Goal: Task Accomplishment & Management: Complete application form

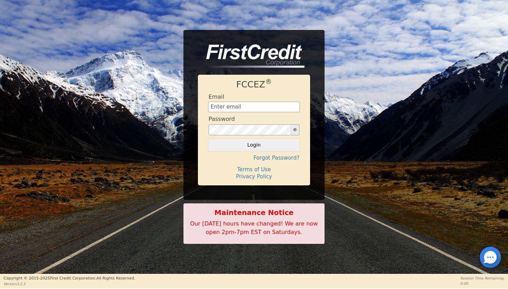
type input "nathanaelschanie@gmail.com"
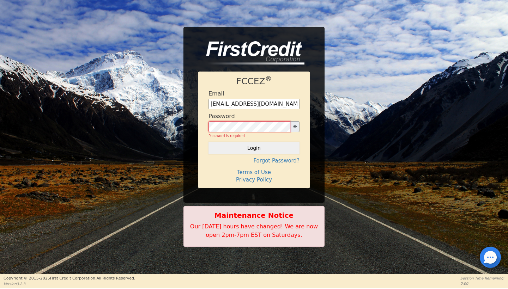
click at [254, 145] on button "Login" at bounding box center [253, 148] width 91 height 12
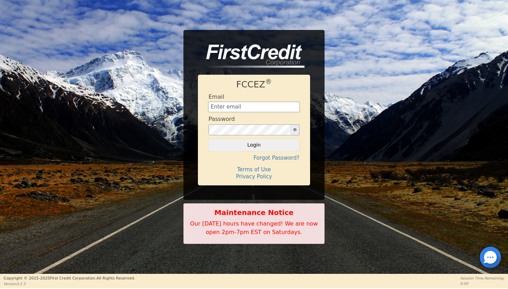
type input "[EMAIL_ADDRESS][DOMAIN_NAME]"
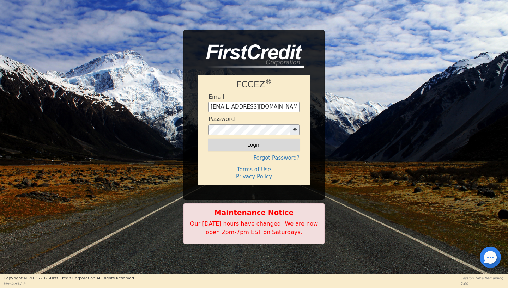
click at [257, 143] on button "Login" at bounding box center [253, 145] width 91 height 12
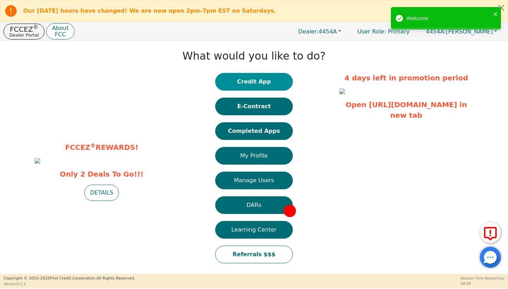
click at [264, 85] on button "Credit App" at bounding box center [254, 82] width 78 height 18
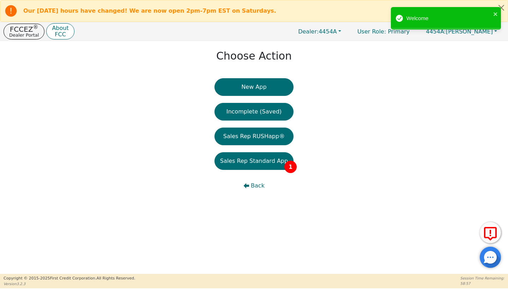
click at [260, 171] on div "New App Incomplete (Saved) Sales Rep RUSHapp® Sales Rep Standard App 1 Back" at bounding box center [253, 139] width 79 height 123
click at [245, 158] on button "Sales Rep Standard App 1" at bounding box center [253, 161] width 79 height 18
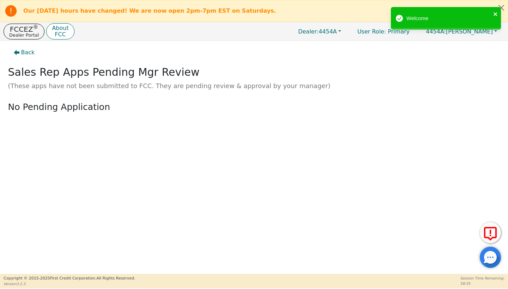
click at [496, 13] on icon "close" at bounding box center [495, 14] width 4 height 4
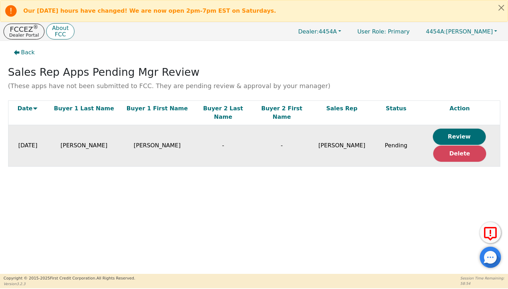
click at [456, 129] on button "Review" at bounding box center [459, 137] width 53 height 16
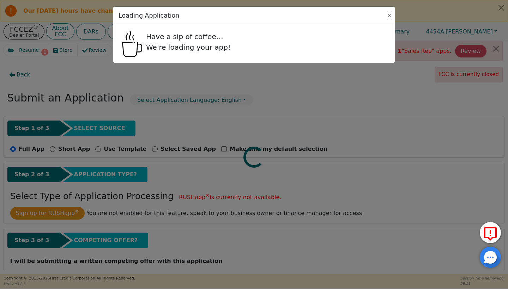
radio input "true"
select select "GA"
select select "n"
select select "GA"
select select "y"
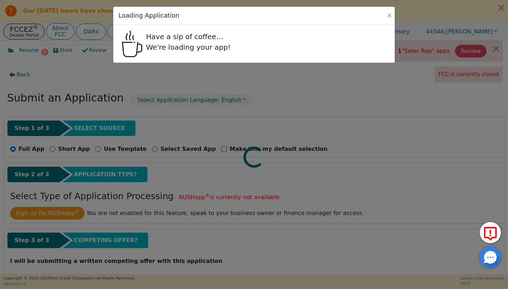
select select "n"
select select "GA"
select select "Own"
select select "y"
select select "SON"
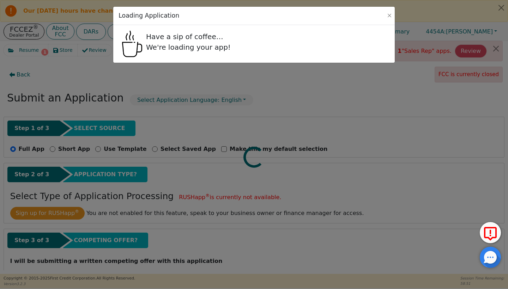
select select "SON"
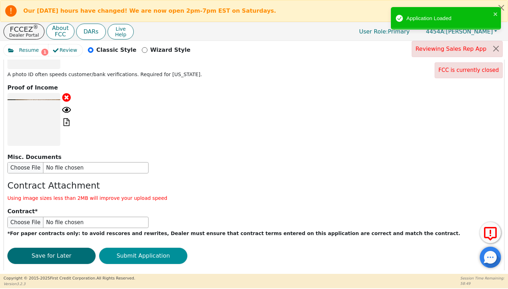
scroll to position [951, 0]
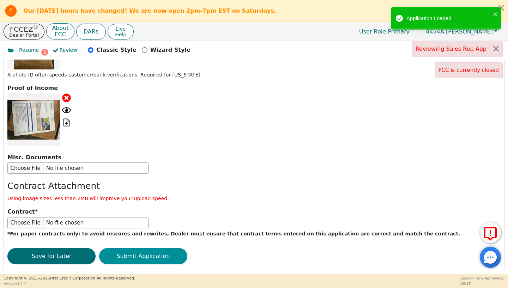
click at [116, 248] on button "Submit Application" at bounding box center [143, 256] width 88 height 16
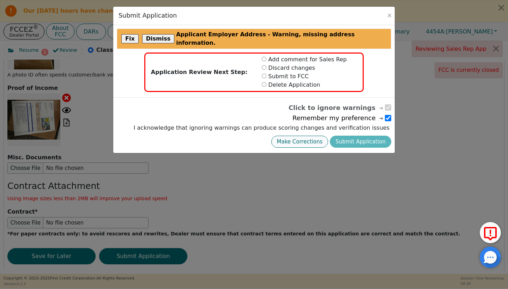
click at [323, 136] on button "Make Corrections" at bounding box center [299, 142] width 57 height 12
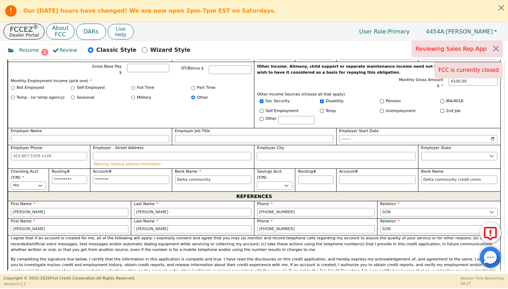
scroll to position [401, 0]
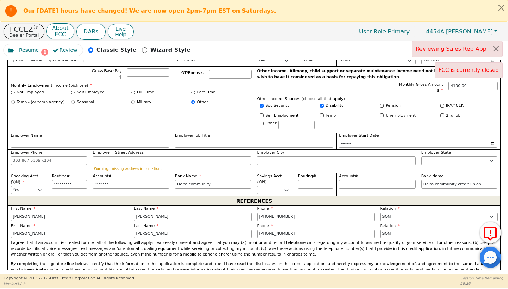
click at [148, 162] on div "Warning, missing address information." at bounding box center [172, 164] width 158 height 15
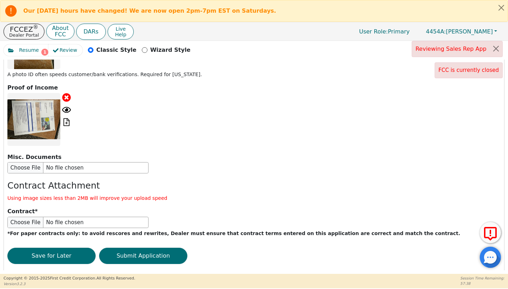
scroll to position [951, 0]
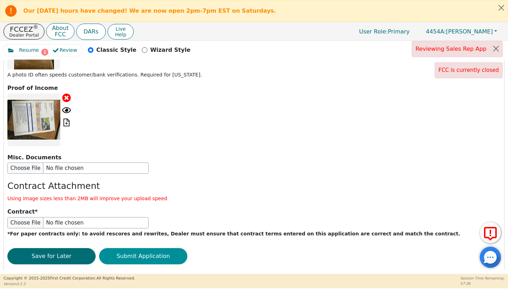
click at [129, 248] on button "Submit Application" at bounding box center [143, 256] width 88 height 16
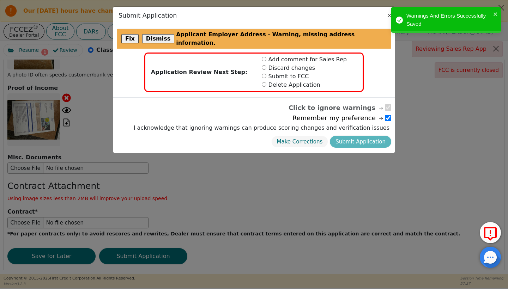
click at [389, 18] on button "Close" at bounding box center [389, 15] width 7 height 7
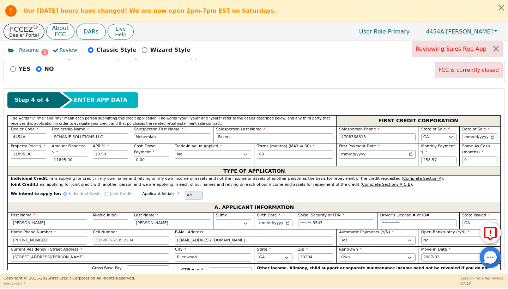
scroll to position [206, 0]
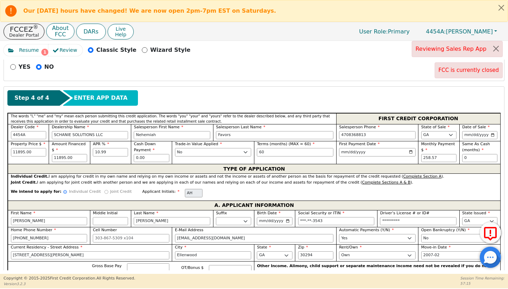
click at [95, 191] on div "We intend to apply for: Individual Credit Joint Credit Applicant Initials: AH" at bounding box center [254, 193] width 492 height 15
click at [96, 191] on div "We intend to apply for: Individual Credit Joint Credit Applicant Initials: AH" at bounding box center [254, 193] width 492 height 15
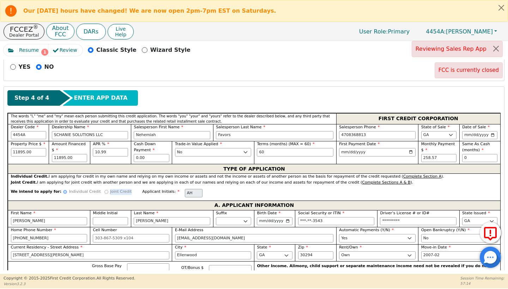
click at [96, 191] on div "We intend to apply for: Individual Credit Joint Credit Applicant Initials: AH" at bounding box center [254, 193] width 492 height 15
click at [267, 231] on label "E-Mail Address" at bounding box center [254, 231] width 158 height 6
click at [267, 234] on input "alicehenderson765@gmail.com" at bounding box center [254, 238] width 158 height 8
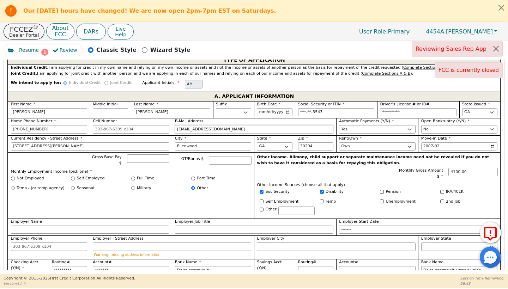
scroll to position [315, 0]
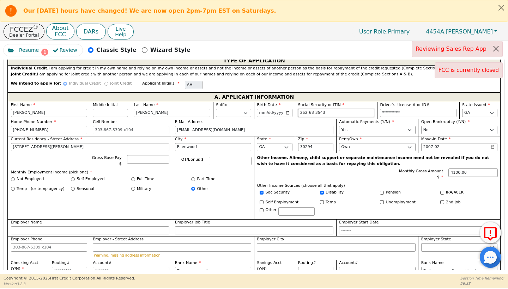
click at [322, 114] on input "252-68-3543" at bounding box center [336, 113] width 77 height 8
type input "***-**-3543"
click at [445, 70] on span "FCC is currently closed" at bounding box center [468, 70] width 60 height 6
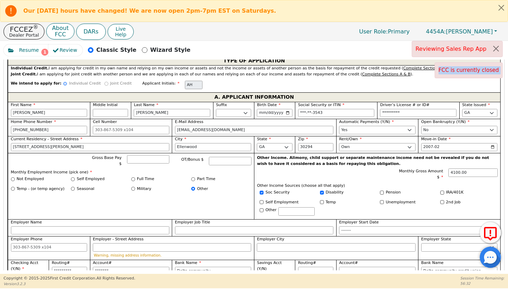
click at [445, 70] on span "FCC is currently closed" at bounding box center [468, 70] width 60 height 6
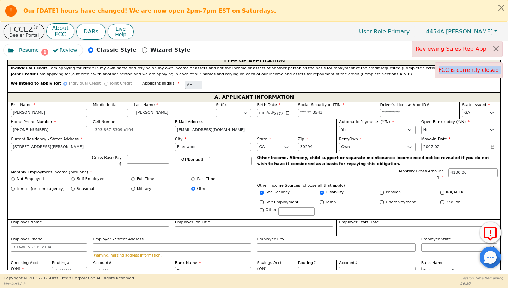
click at [445, 70] on span "FCC is currently closed" at bounding box center [468, 70] width 60 height 6
click at [461, 71] on span "FCC is currently closed" at bounding box center [468, 70] width 60 height 6
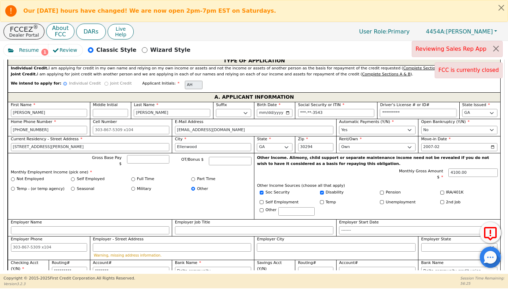
type input "018595164"
click at [429, 114] on input "018595164" at bounding box center [418, 113] width 77 height 8
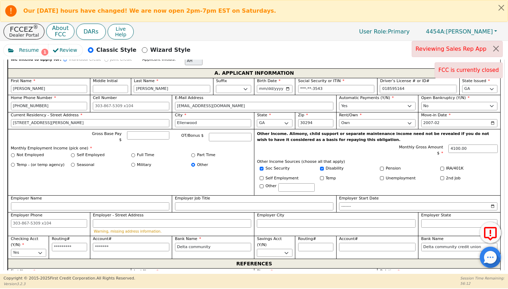
scroll to position [338, 0]
type input "252-68-3543"
type input "*********"
click at [341, 89] on input "252-68-3543" at bounding box center [336, 89] width 77 height 8
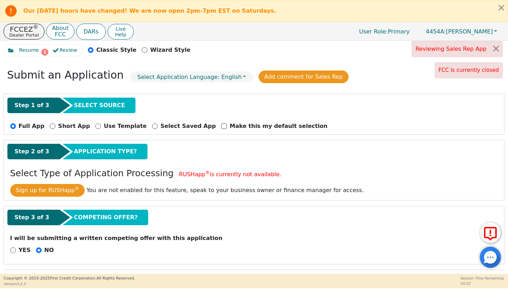
scroll to position [23, 0]
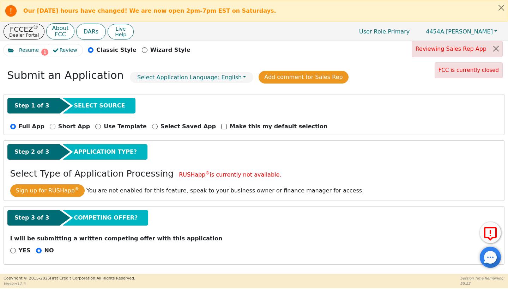
type input "***-**-3543"
click at [304, 68] on div "Submit an Application Select Application Language: English Add comment for Sale…" at bounding box center [254, 77] width 501 height 23
click at [296, 93] on div "Back Submit an Application Select Application Language: English Add comment for…" at bounding box center [254, 165] width 501 height 211
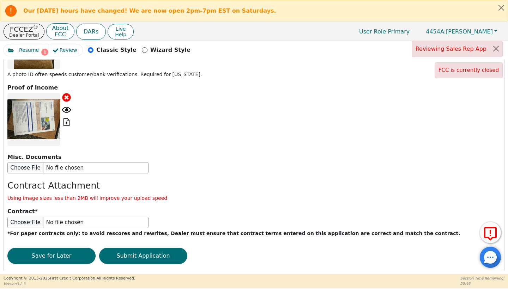
scroll to position [951, 0]
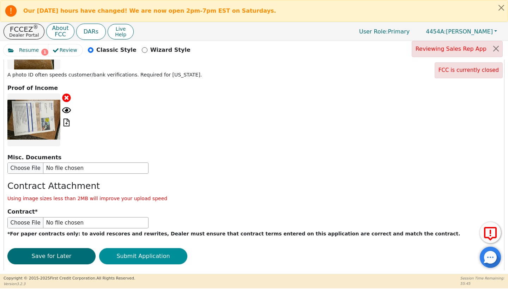
click at [176, 248] on button "Submit Application" at bounding box center [143, 256] width 88 height 16
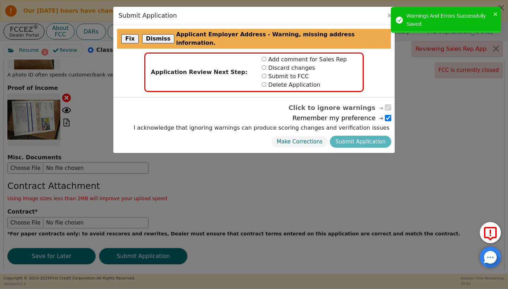
click at [303, 55] on div "Add comment for Sales Rep" at bounding box center [308, 59] width 104 height 8
click at [304, 55] on div "Add comment for Sales Rep" at bounding box center [308, 59] width 104 height 8
click at [268, 55] on div "Add comment for Sales Rep" at bounding box center [308, 59] width 104 height 8
click at [266, 57] on input "radio" at bounding box center [264, 59] width 5 height 5
radio input "true"
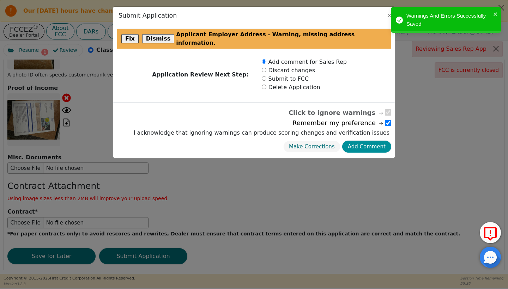
click at [376, 141] on button "Add Comment" at bounding box center [366, 147] width 49 height 12
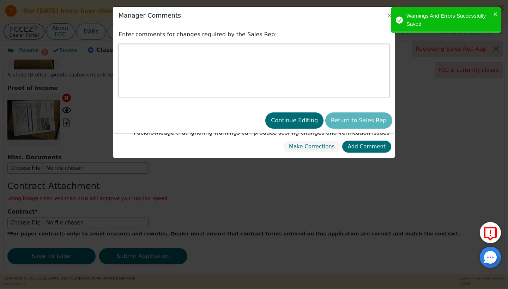
click at [293, 55] on textarea at bounding box center [254, 70] width 271 height 53
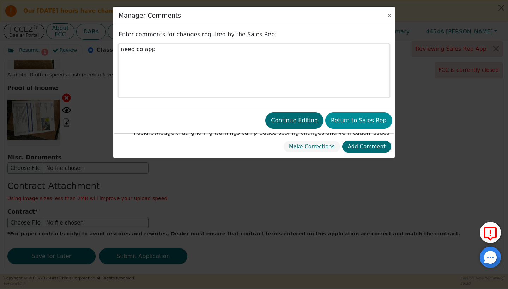
type textarea "need co app"
click at [373, 117] on button "Return to Sales Rep" at bounding box center [358, 121] width 67 height 16
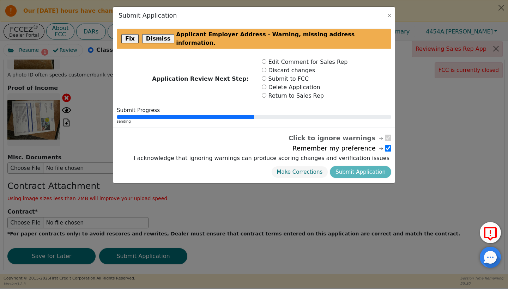
radio input "false"
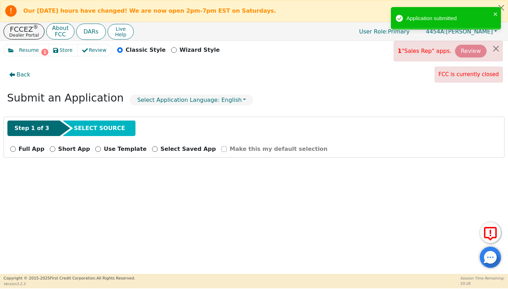
click at [484, 51] on button "Review" at bounding box center [470, 51] width 31 height 13
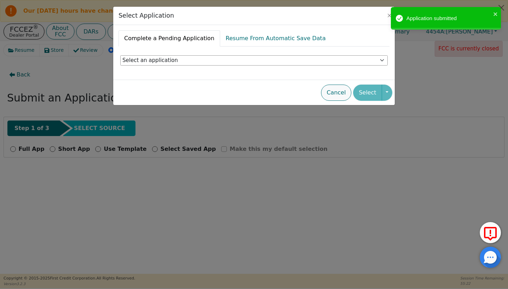
click at [332, 90] on button "Cancel" at bounding box center [336, 93] width 30 height 16
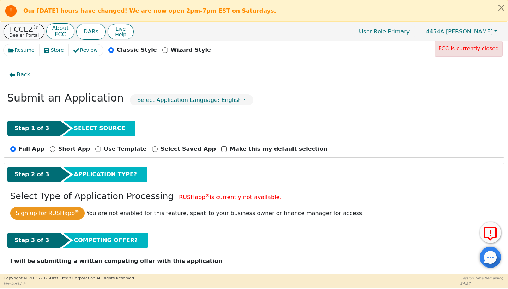
click at [16, 26] on p "FCCEZ ®" at bounding box center [24, 29] width 30 height 7
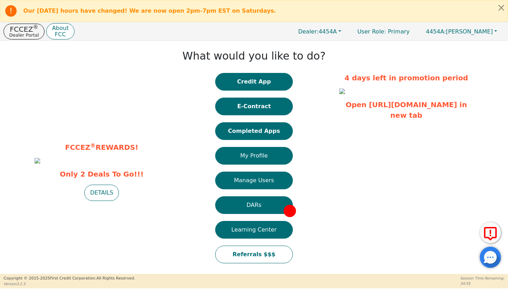
click at [227, 143] on div "Credit App E-Contract Completed Apps My Profile Manage Users DARs Learning Cent…" at bounding box center [254, 172] width 78 height 198
click at [225, 136] on button "Completed Apps" at bounding box center [254, 131] width 78 height 18
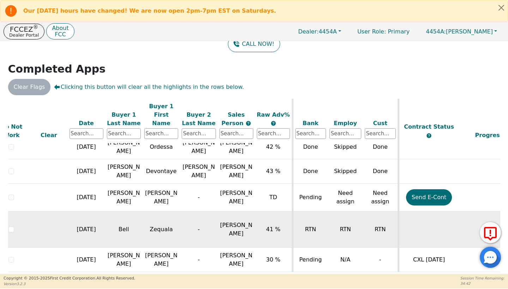
scroll to position [24, 16]
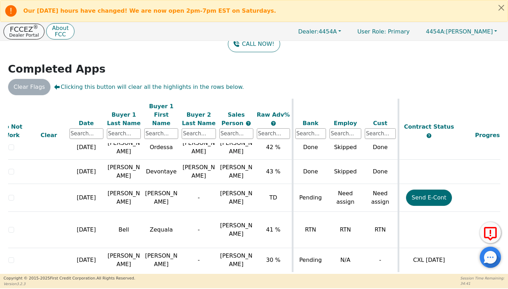
click at [28, 35] on p "Dealer Portal" at bounding box center [24, 35] width 30 height 5
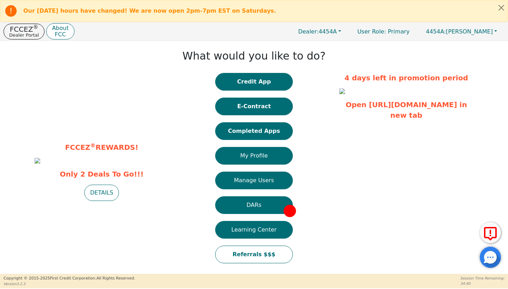
click at [275, 81] on button "Credit App" at bounding box center [254, 82] width 78 height 18
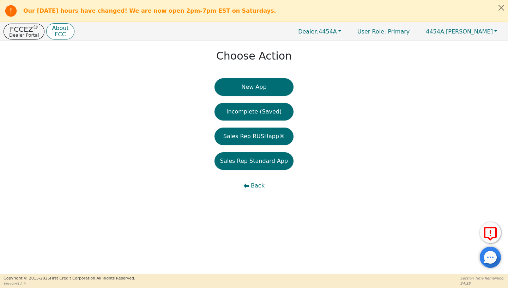
click at [244, 153] on button "Sales Rep Standard App" at bounding box center [253, 161] width 79 height 18
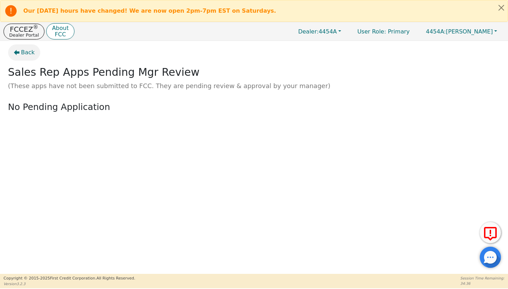
click at [29, 59] on button "Back" at bounding box center [24, 52] width 32 height 16
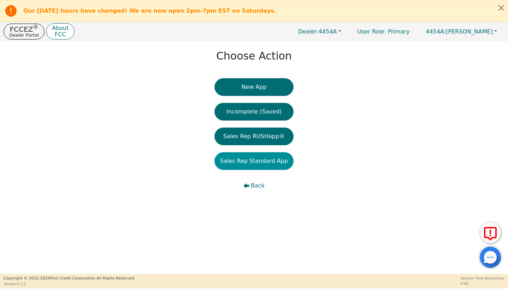
click at [264, 170] on button "Sales Rep Standard App" at bounding box center [253, 161] width 79 height 18
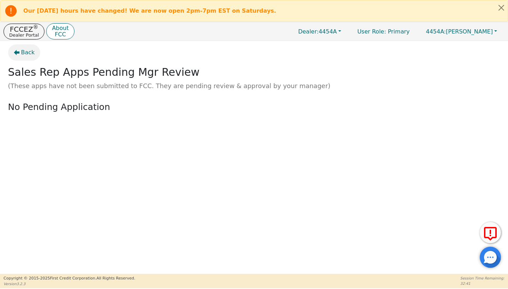
click at [24, 52] on span "Back" at bounding box center [28, 52] width 14 height 8
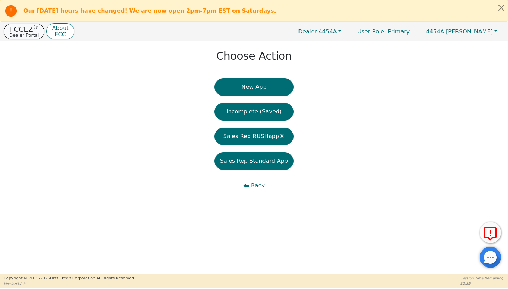
click at [10, 27] on p "FCCEZ ®" at bounding box center [24, 29] width 30 height 7
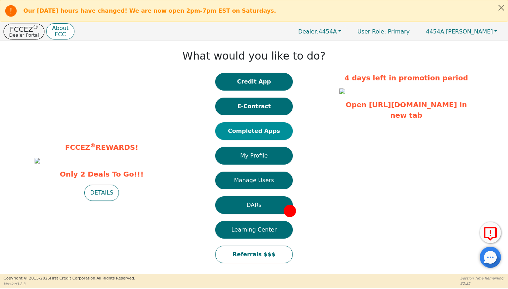
click at [245, 125] on button "Completed Apps" at bounding box center [254, 131] width 78 height 18
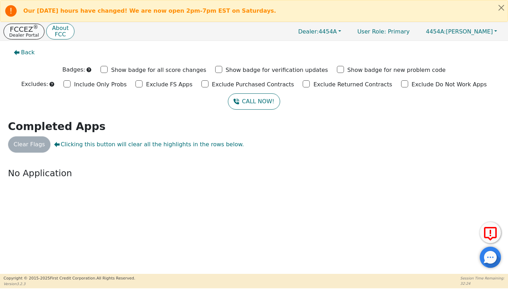
click at [26, 28] on p "FCCEZ ®" at bounding box center [24, 29] width 30 height 7
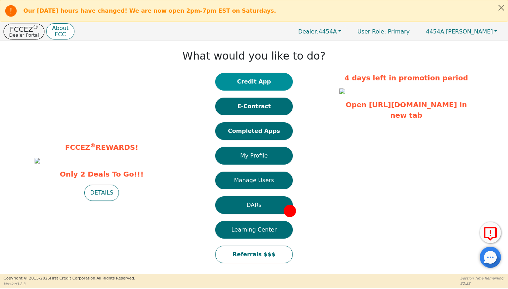
click at [222, 77] on button "Credit App" at bounding box center [254, 82] width 78 height 18
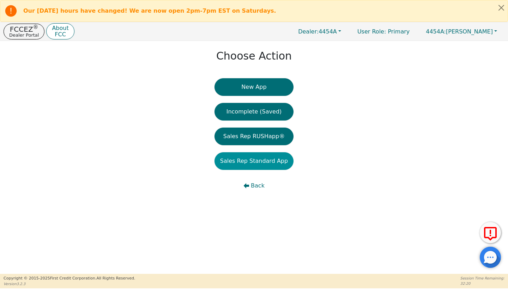
click at [260, 157] on button "Sales Rep Standard App" at bounding box center [253, 161] width 79 height 18
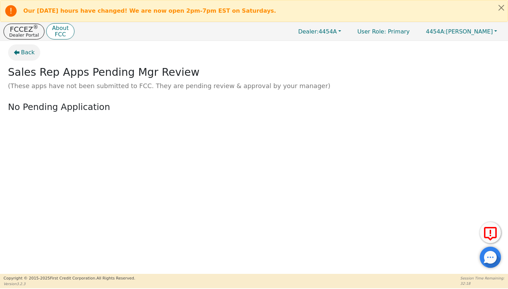
click at [20, 56] on button "Back" at bounding box center [24, 52] width 32 height 16
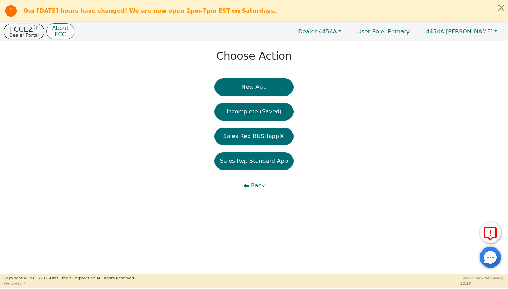
click at [91, 231] on div "Choose Action New App Incomplete (Saved) Sales Rep RUSHapp® Sales Rep Standard …" at bounding box center [254, 157] width 508 height 233
drag, startPoint x: 91, startPoint y: 231, endPoint x: 54, endPoint y: 213, distance: 41.8
click at [54, 213] on div "Choose Action New App Incomplete (Saved) Sales Rep RUSHapp® Sales Rep Standard …" at bounding box center [254, 157] width 508 height 233
click at [250, 158] on button "Sales Rep Standard App" at bounding box center [253, 161] width 79 height 18
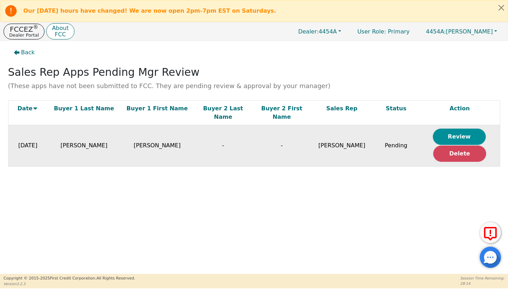
click at [465, 131] on button "Review" at bounding box center [459, 137] width 53 height 16
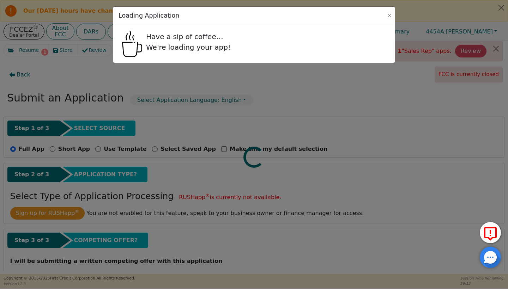
radio input "true"
select select "GA"
select select "n"
select select "GA"
select select "y"
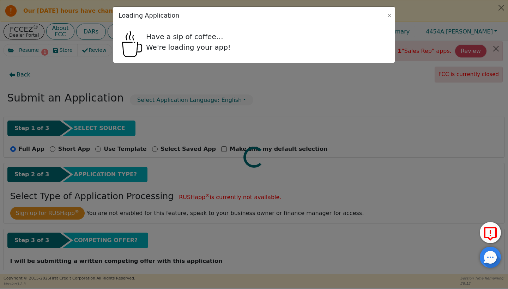
select select "n"
select select "GA"
select select "Own"
select select "y"
select select "SON"
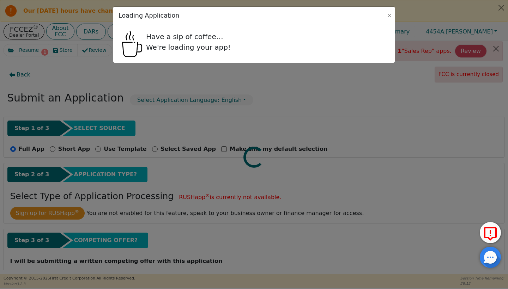
select select "SON"
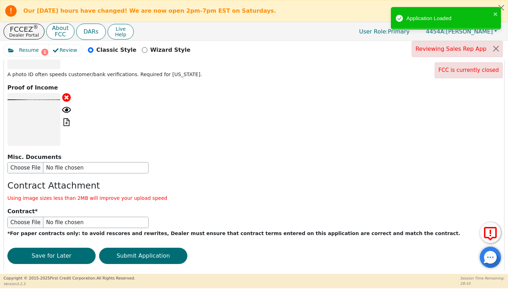
scroll to position [951, 0]
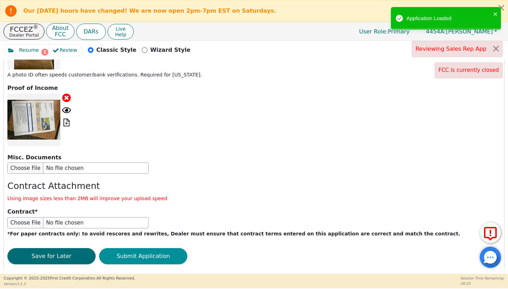
click at [134, 248] on button "Submit Application" at bounding box center [143, 256] width 88 height 16
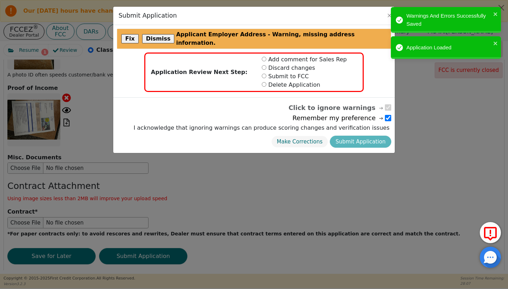
click at [290, 72] on div "Submit to FCC" at bounding box center [308, 76] width 104 height 8
click at [264, 74] on input "radio" at bounding box center [264, 76] width 5 height 5
radio input "true"
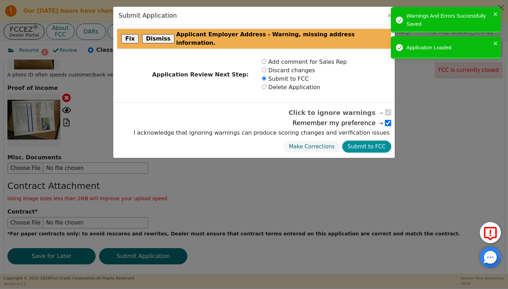
click at [366, 141] on button "Submit to FCC" at bounding box center [366, 147] width 49 height 12
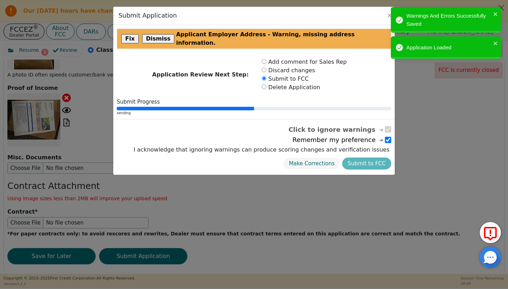
radio input "false"
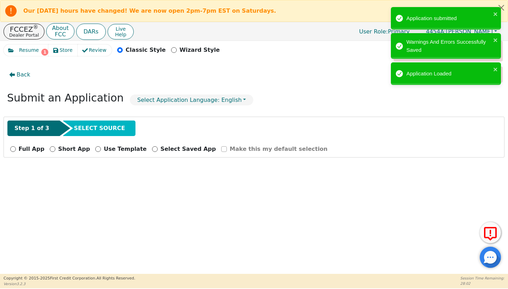
click at [24, 33] on p "Dealer Portal" at bounding box center [24, 35] width 30 height 5
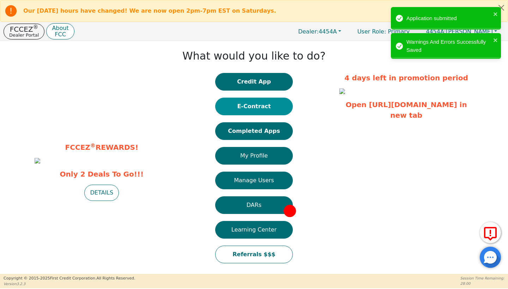
click at [270, 102] on button "E-Contract" at bounding box center [254, 107] width 78 height 18
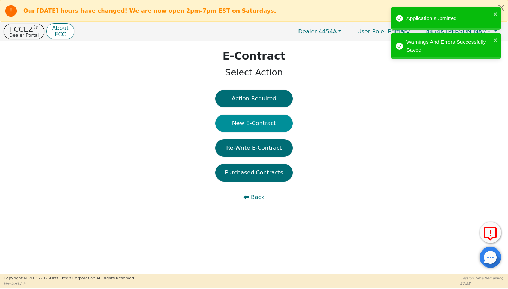
click at [269, 130] on button "New E-Contract" at bounding box center [254, 124] width 78 height 18
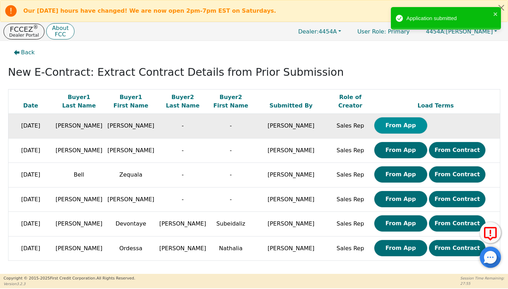
click at [389, 127] on button "From App" at bounding box center [400, 125] width 53 height 16
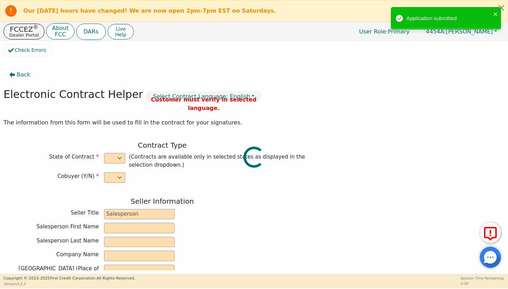
select select "n"
type input "President"
type input "Nehemiah"
type input "Favors"
type input "SCHANIE SOLUTIONS LLC"
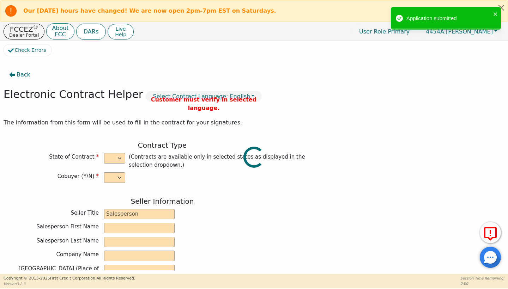
type input "501 CARLTON RD UNIT 2B"
type input "PALMETTO"
select select "GA"
type input "30268"
type input "[PERSON_NAME]"
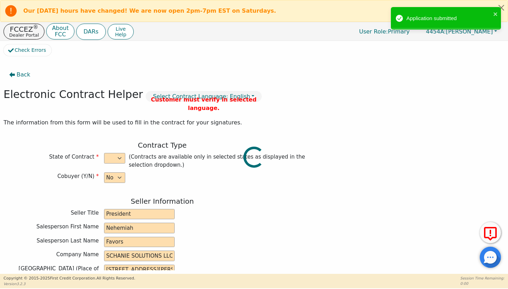
type input "[PERSON_NAME]"
type input "alicehenderson765@gmail.com"
type input "5467 Swanson rd"
type input "Ellenwood"
select select "GA"
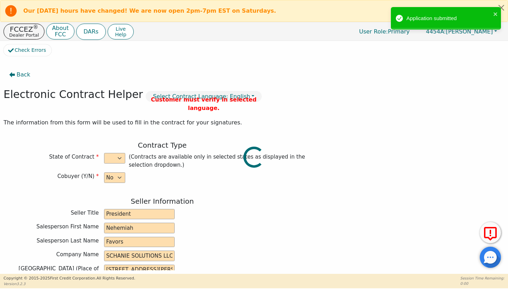
type input "30294"
type input "2025-09-27"
type input "10.99"
type input "2025-10-27"
type input "60"
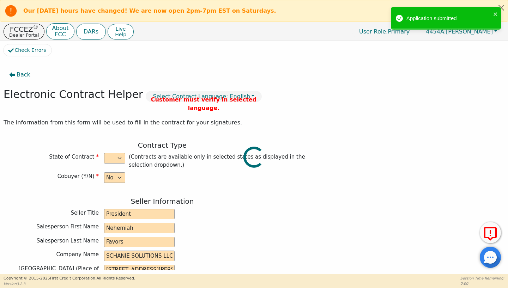
type input "0"
type input "11895.00"
type input "0.00"
type input "11895.00"
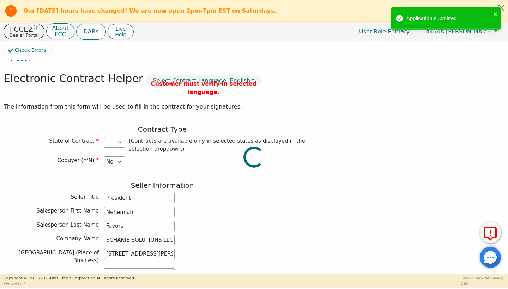
select select "GA"
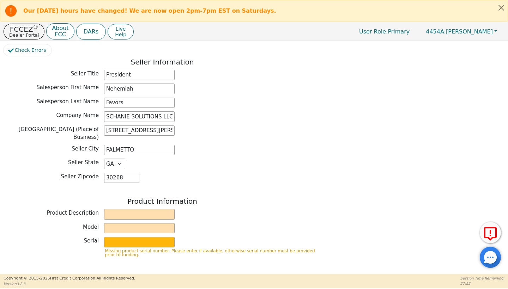
scroll to position [144, 0]
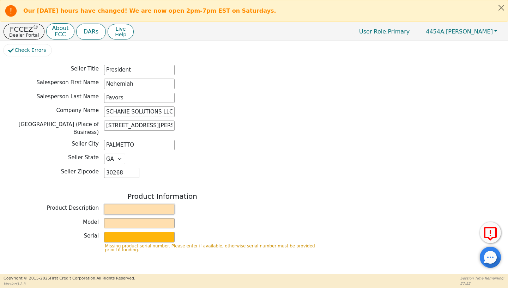
click at [128, 204] on input "text" at bounding box center [139, 209] width 71 height 11
type input "puronics"
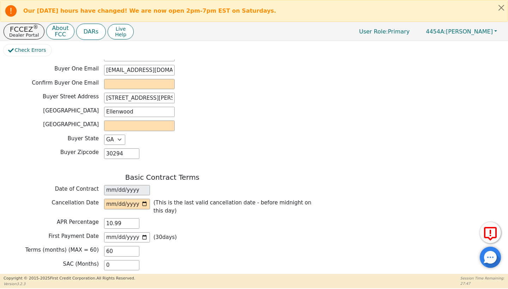
scroll to position [380, 0]
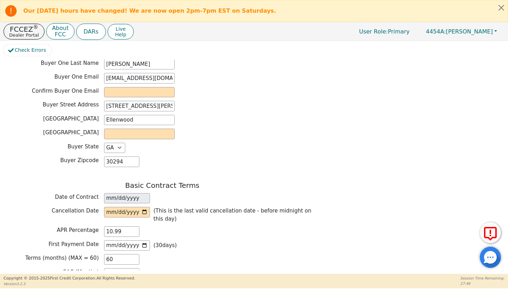
type input "igen"
click at [152, 73] on input "alicehenderson765@gmail.com" at bounding box center [139, 78] width 71 height 11
click at [135, 87] on input "email" at bounding box center [139, 92] width 71 height 11
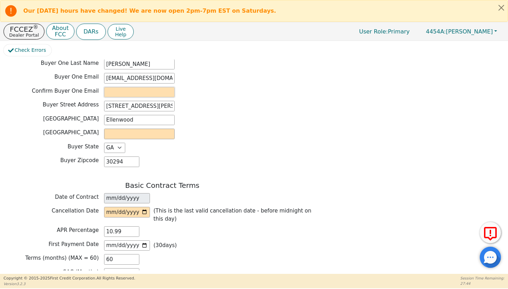
paste input "alicehenderson765@gmail.com"
type input "alicehenderson765@gmail.com"
click at [112, 132] on input "text" at bounding box center [139, 134] width 71 height 11
click at [127, 101] on input "5467 Swanson rd" at bounding box center [139, 106] width 71 height 11
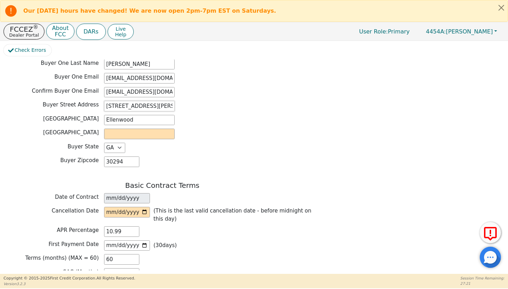
click at [127, 101] on input "5467 Swanson rd" at bounding box center [139, 106] width 71 height 11
click at [145, 120] on div "Buyer City Ellenwood" at bounding box center [162, 121] width 317 height 12
click at [137, 129] on input "text" at bounding box center [139, 134] width 71 height 11
type input "Clayton"
drag, startPoint x: 137, startPoint y: 150, endPoint x: 110, endPoint y: 205, distance: 61.0
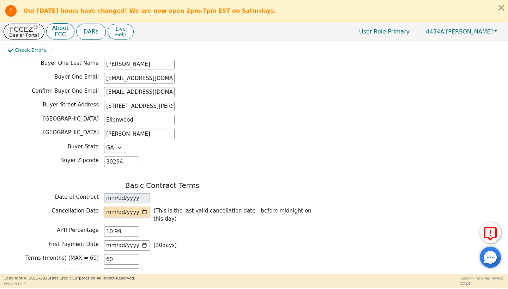
click at [110, 207] on input "date" at bounding box center [127, 212] width 46 height 11
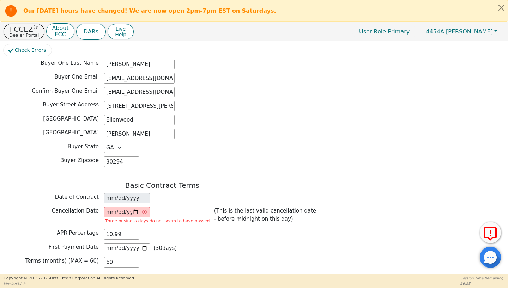
click at [184, 233] on div "APR Percentage 10.99" at bounding box center [162, 234] width 317 height 11
click at [135, 209] on input "2025-09-30" at bounding box center [127, 212] width 46 height 11
type input "2025-10-01"
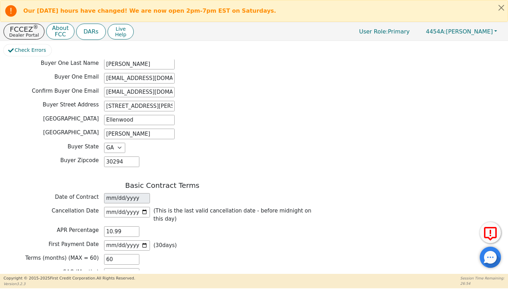
click at [197, 226] on div "APR Percentage 10.99" at bounding box center [162, 231] width 317 height 11
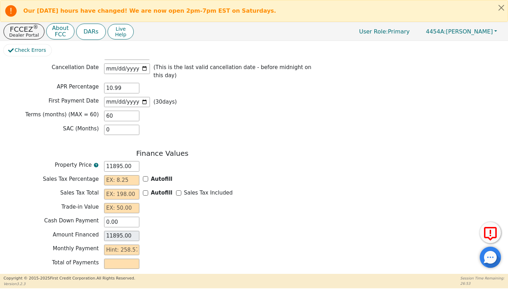
scroll to position [535, 0]
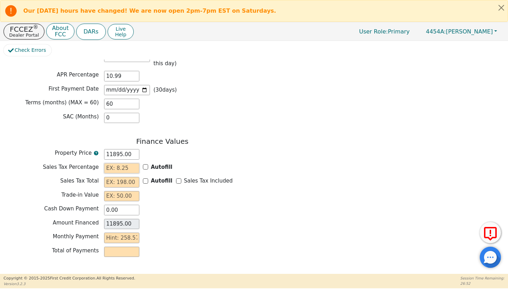
click at [122, 163] on input "text" at bounding box center [121, 168] width 35 height 11
type input "0.00"
type input "2"
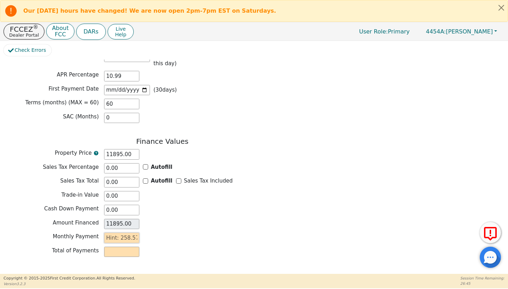
type input "120.00"
type input "25"
type input "1500.00"
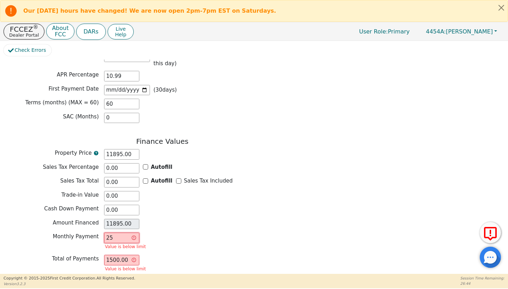
type input "258"
type input "15480.00"
type input "258.5"
type input "15510.00"
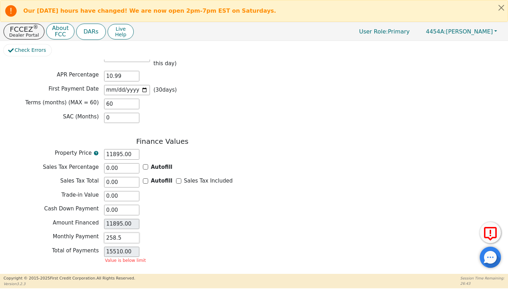
type input "258.57"
type input "15514.20"
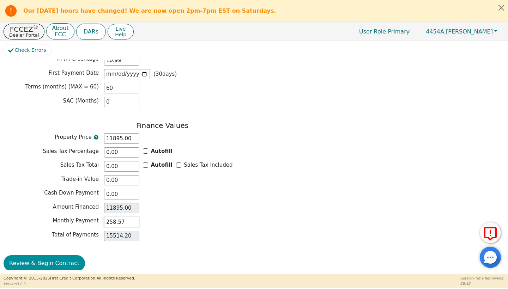
scroll to position [551, 0]
type input "258.57"
click at [31, 256] on button "Review & Begin Contract" at bounding box center [44, 264] width 81 height 16
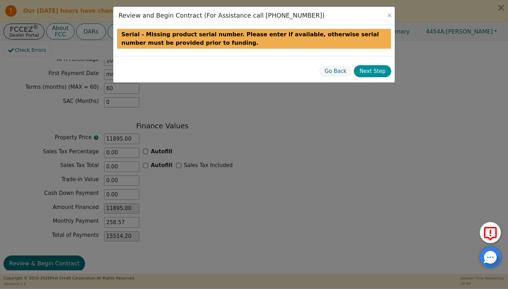
click at [378, 77] on button "Next Step" at bounding box center [372, 71] width 37 height 12
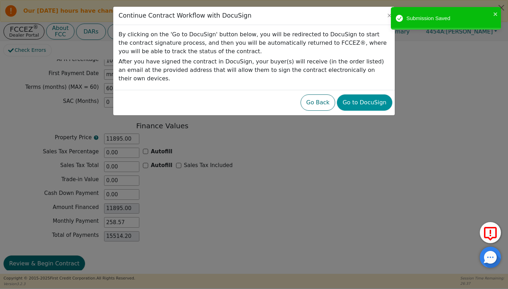
click at [347, 95] on button "Go to DocuSign" at bounding box center [364, 103] width 55 height 16
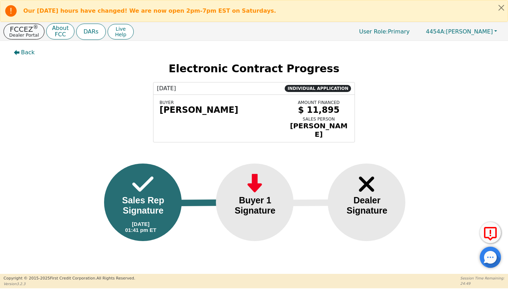
click at [31, 27] on p "FCCEZ ®" at bounding box center [24, 29] width 30 height 7
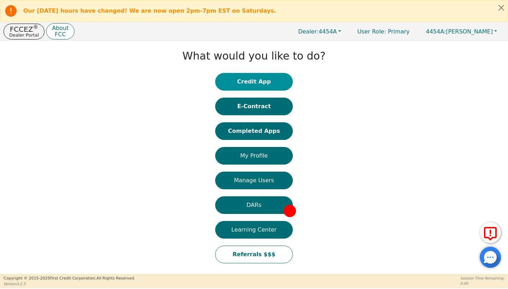
click at [247, 87] on button "Credit App" at bounding box center [254, 82] width 78 height 18
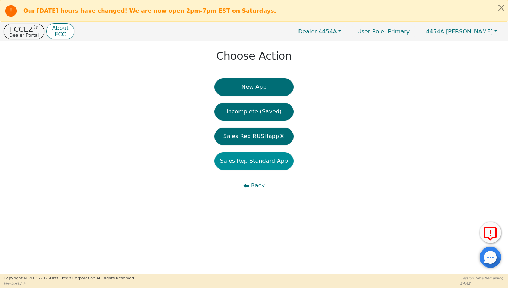
click at [261, 165] on button "Sales Rep Standard App" at bounding box center [253, 161] width 79 height 18
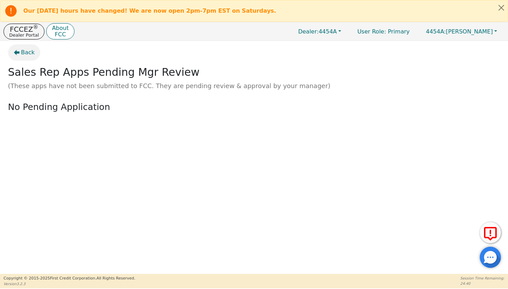
click at [29, 47] on button "Back" at bounding box center [24, 52] width 32 height 16
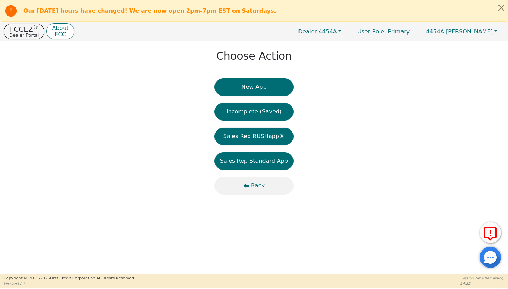
click at [260, 192] on button "Back" at bounding box center [253, 186] width 79 height 18
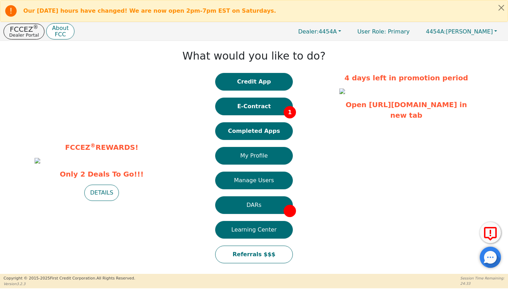
click at [235, 99] on button "E-Contract 1" at bounding box center [254, 107] width 78 height 18
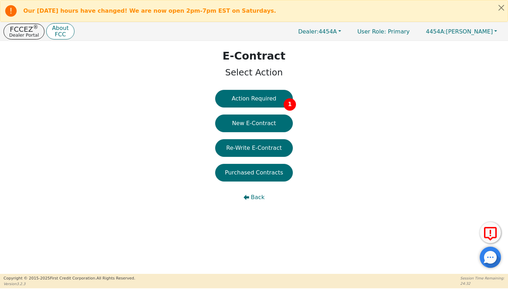
click at [235, 100] on button "Action Required 1" at bounding box center [254, 99] width 78 height 18
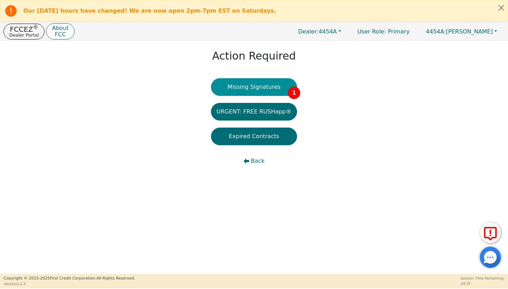
click at [258, 90] on button "Missing Signatures 1" at bounding box center [254, 87] width 86 height 18
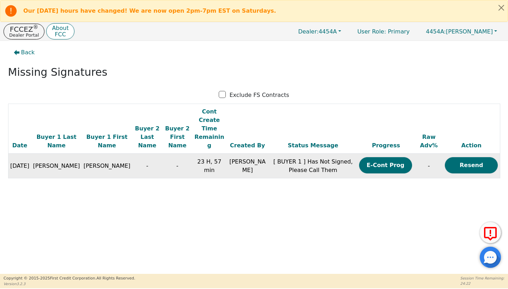
click at [226, 154] on td "[PERSON_NAME]" at bounding box center [247, 166] width 43 height 25
click at [198, 154] on td "23 H, 57 min" at bounding box center [209, 166] width 34 height 25
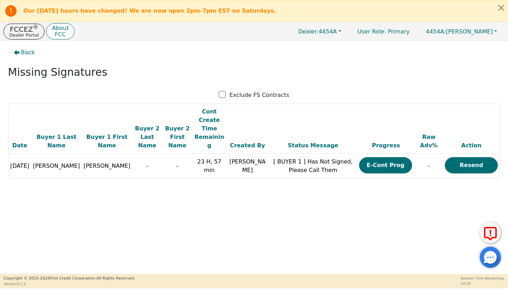
click at [207, 77] on h2 "Missing Signatures" at bounding box center [254, 72] width 492 height 13
click at [16, 57] on button "Back" at bounding box center [24, 52] width 32 height 16
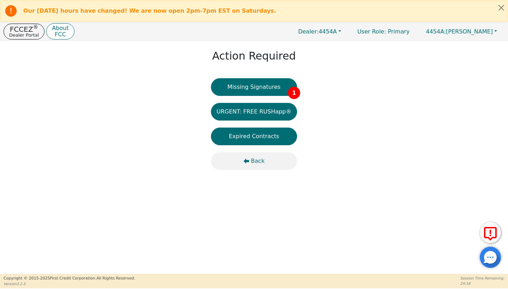
click at [256, 155] on button "Back" at bounding box center [254, 161] width 86 height 18
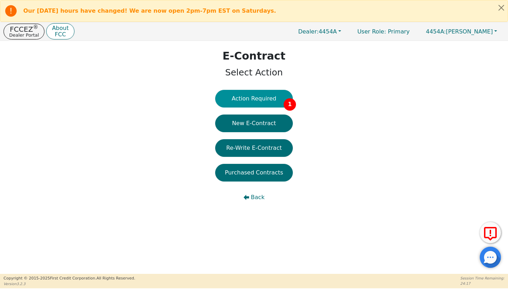
click at [258, 102] on button "Action Required 1" at bounding box center [254, 99] width 78 height 18
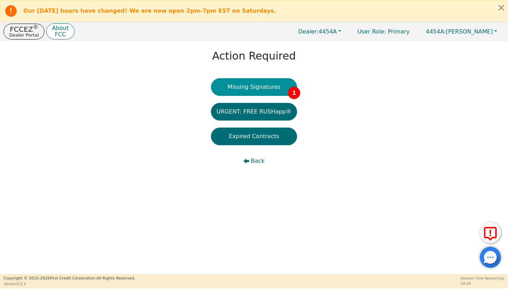
click at [255, 92] on button "Missing Signatures 1" at bounding box center [254, 87] width 86 height 18
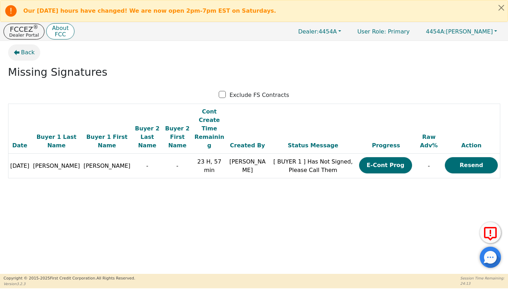
click at [26, 51] on span "Back" at bounding box center [28, 52] width 14 height 8
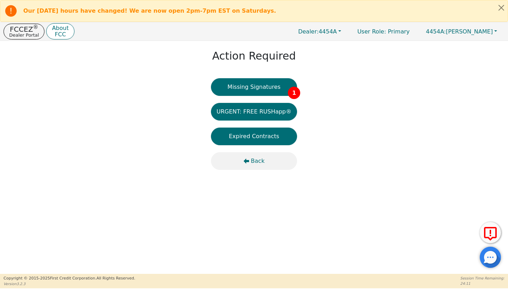
click at [251, 156] on button "Back" at bounding box center [254, 161] width 86 height 18
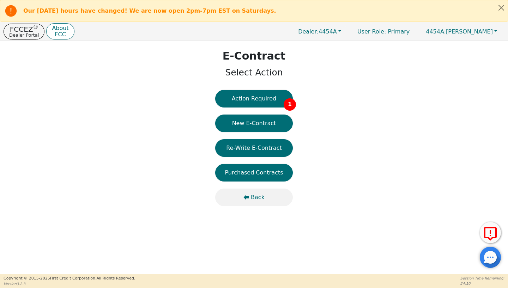
click at [269, 189] on button "Back" at bounding box center [254, 198] width 78 height 18
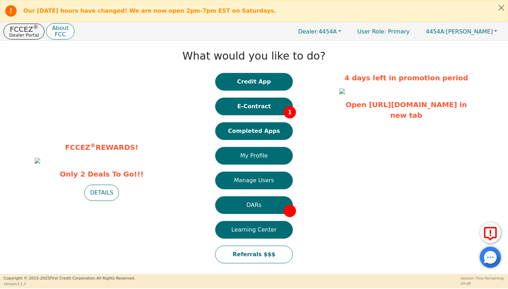
click at [204, 57] on h1 "What would you like to do?" at bounding box center [253, 56] width 143 height 13
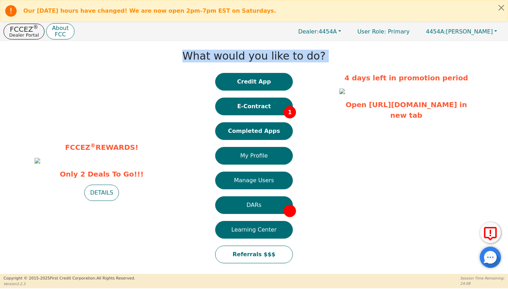
click at [204, 57] on h1 "What would you like to do?" at bounding box center [253, 56] width 143 height 13
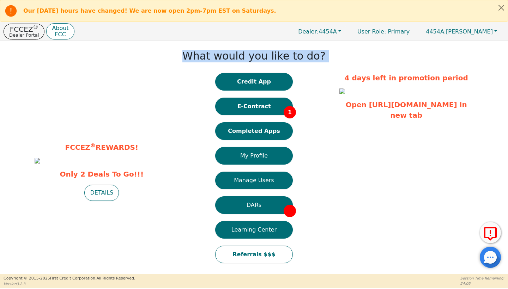
click at [204, 57] on h1 "What would you like to do?" at bounding box center [253, 56] width 143 height 13
click at [317, 57] on div "What would you like to do? Credit App E-Contract 1 Completed Apps My Profile Ma…" at bounding box center [253, 157] width 163 height 226
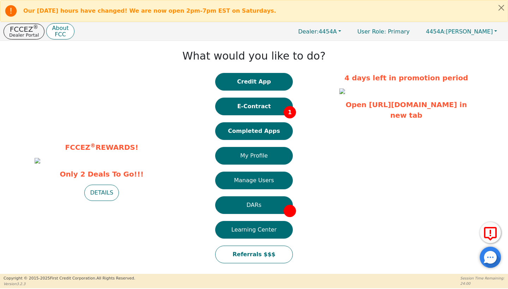
click at [359, 75] on p "4 days left in promotion period" at bounding box center [406, 78] width 134 height 11
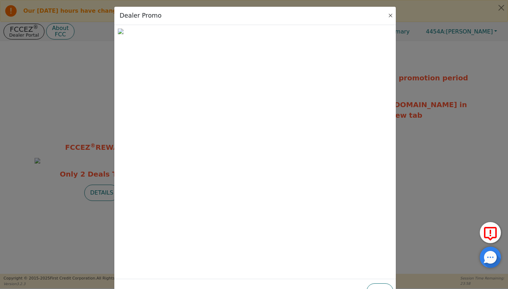
click at [388, 15] on button "Close" at bounding box center [390, 15] width 7 height 7
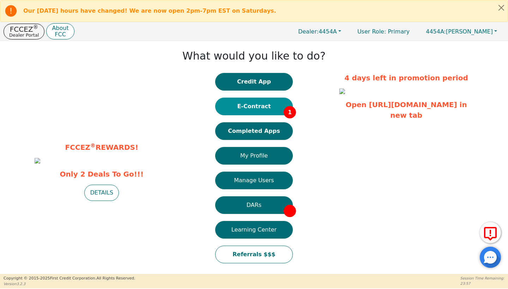
click at [284, 101] on button "E-Contract 1" at bounding box center [254, 107] width 78 height 18
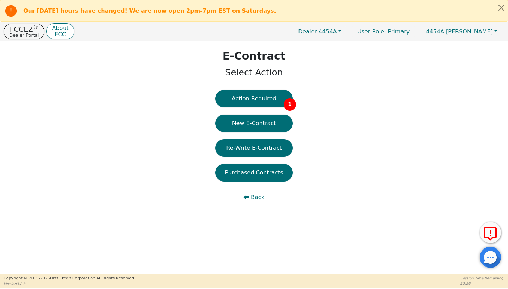
click at [284, 101] on span "1" at bounding box center [290, 104] width 12 height 12
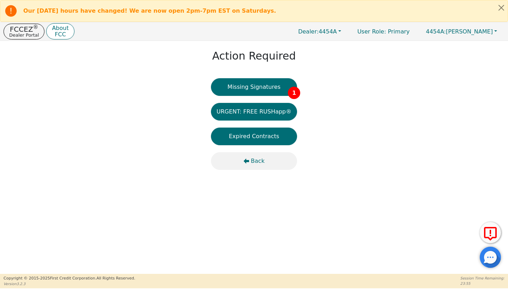
click at [254, 162] on span "Back" at bounding box center [258, 161] width 14 height 8
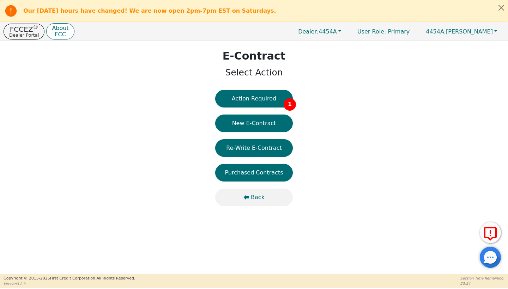
click at [247, 191] on button "Back" at bounding box center [254, 198] width 78 height 18
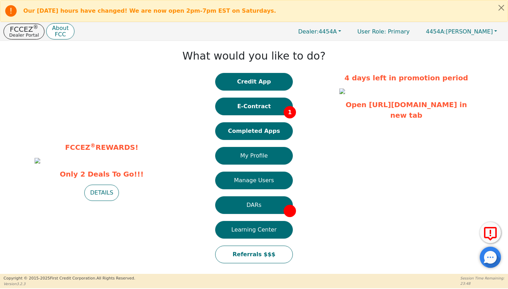
scroll to position [7, 0]
click at [250, 98] on button "E-Contract 1" at bounding box center [254, 107] width 78 height 18
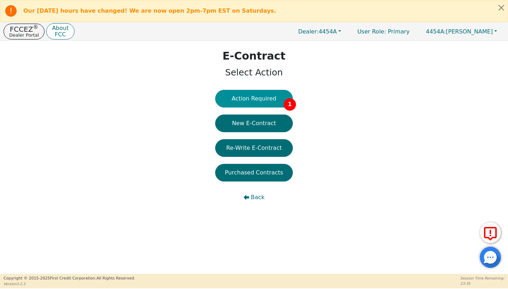
click at [286, 103] on span "1" at bounding box center [290, 104] width 12 height 12
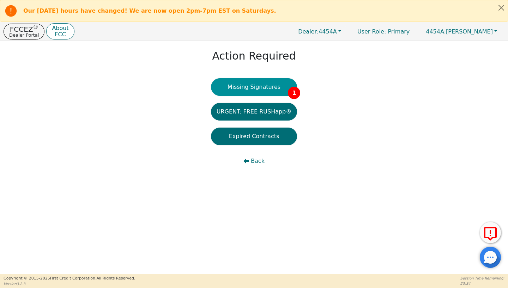
click at [283, 83] on button "Missing Signatures 1" at bounding box center [254, 87] width 86 height 18
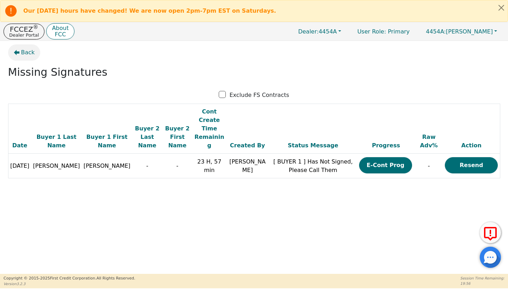
click at [25, 55] on span "Back" at bounding box center [28, 52] width 14 height 8
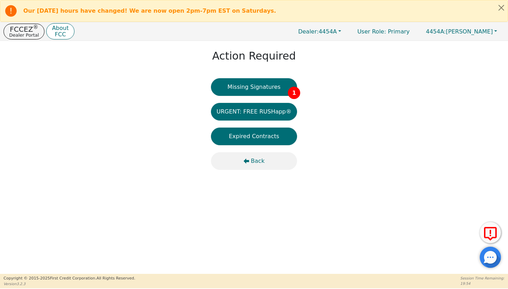
click at [243, 160] on button "Back" at bounding box center [254, 161] width 86 height 18
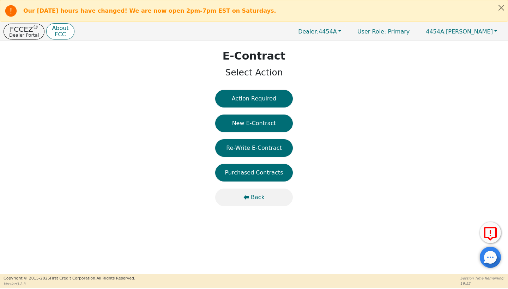
click at [247, 192] on button "Back" at bounding box center [254, 198] width 78 height 18
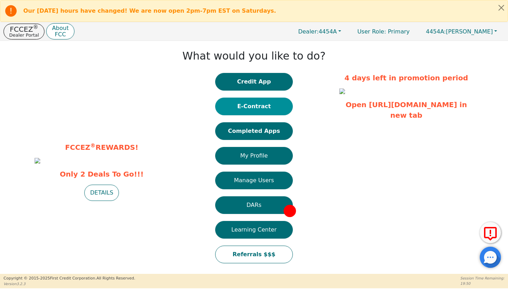
click at [248, 107] on button "E-Contract" at bounding box center [254, 107] width 78 height 18
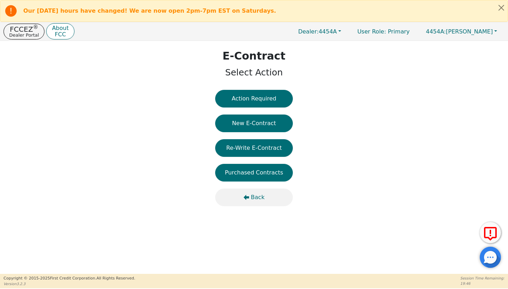
click at [248, 195] on icon "button" at bounding box center [246, 198] width 6 height 6
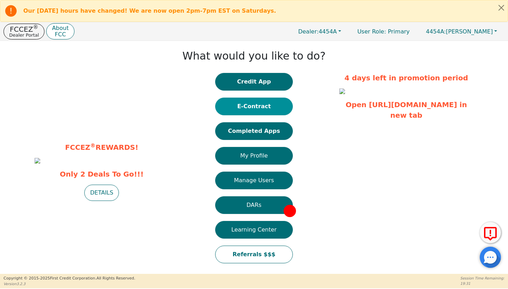
click at [265, 105] on button "E-Contract" at bounding box center [254, 107] width 78 height 18
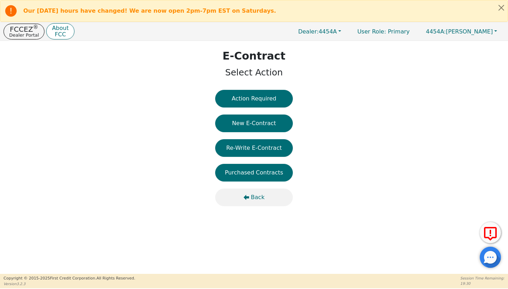
click at [265, 198] on button "Back" at bounding box center [254, 198] width 78 height 18
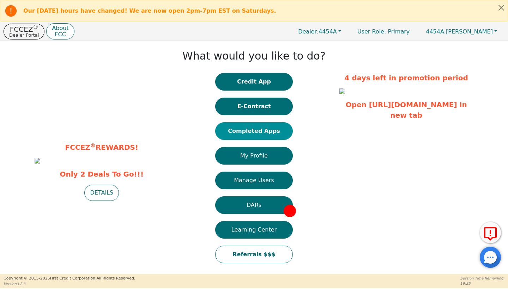
click at [258, 128] on button "Completed Apps" at bounding box center [254, 131] width 78 height 18
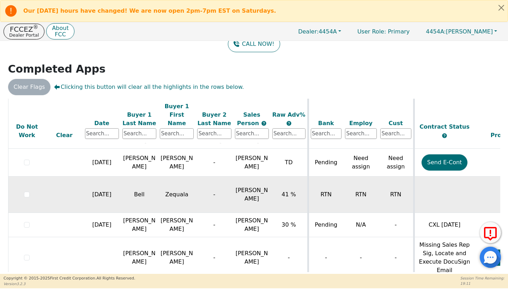
scroll to position [58, 0]
